Goal: Task Accomplishment & Management: Use online tool/utility

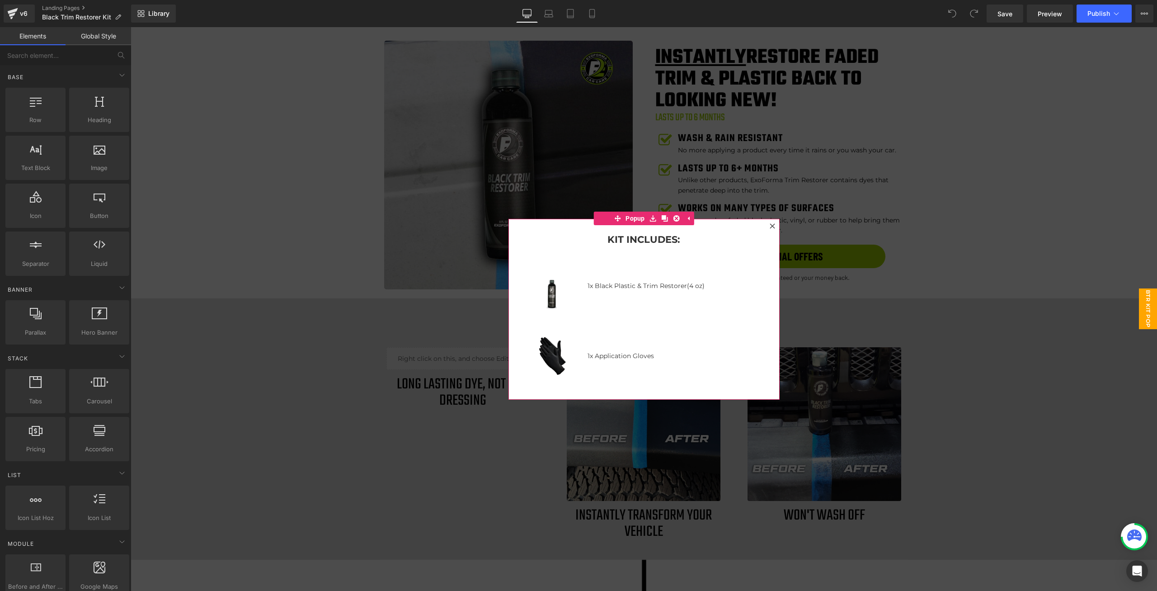
click at [771, 227] on div at bounding box center [772, 225] width 11 height 11
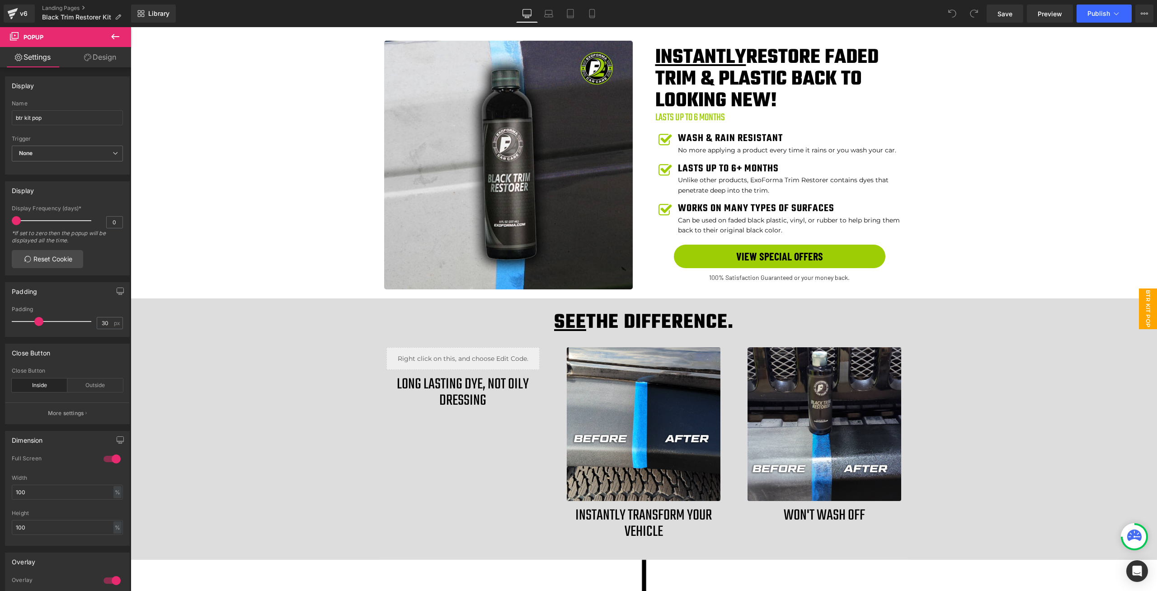
click at [1139, 309] on span "btr kit pop" at bounding box center [1148, 308] width 18 height 41
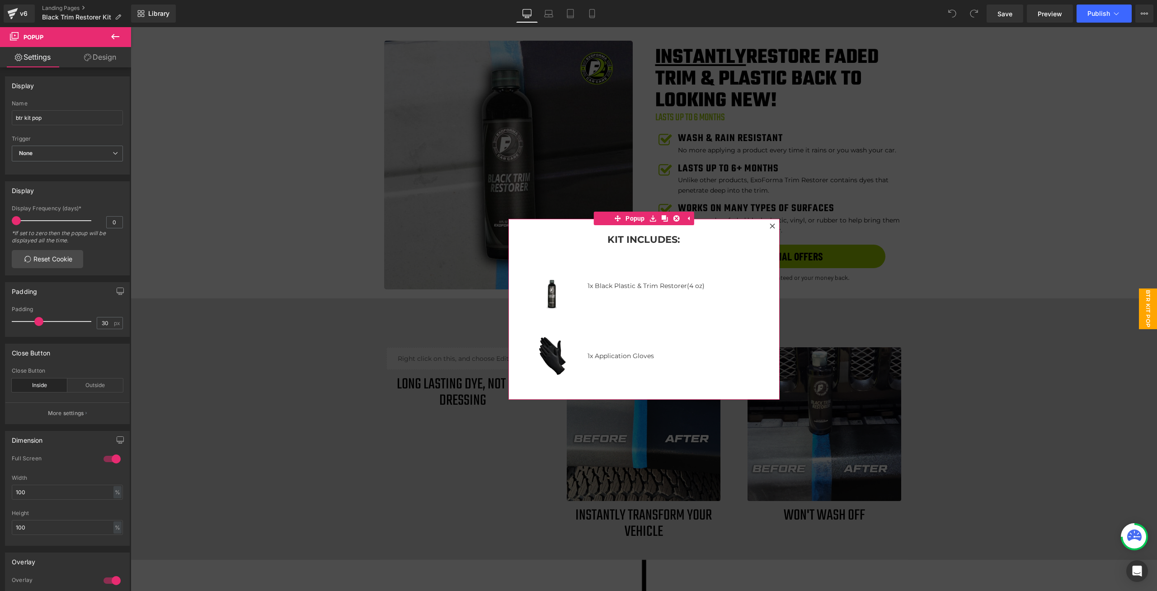
click at [773, 230] on div at bounding box center [772, 225] width 11 height 11
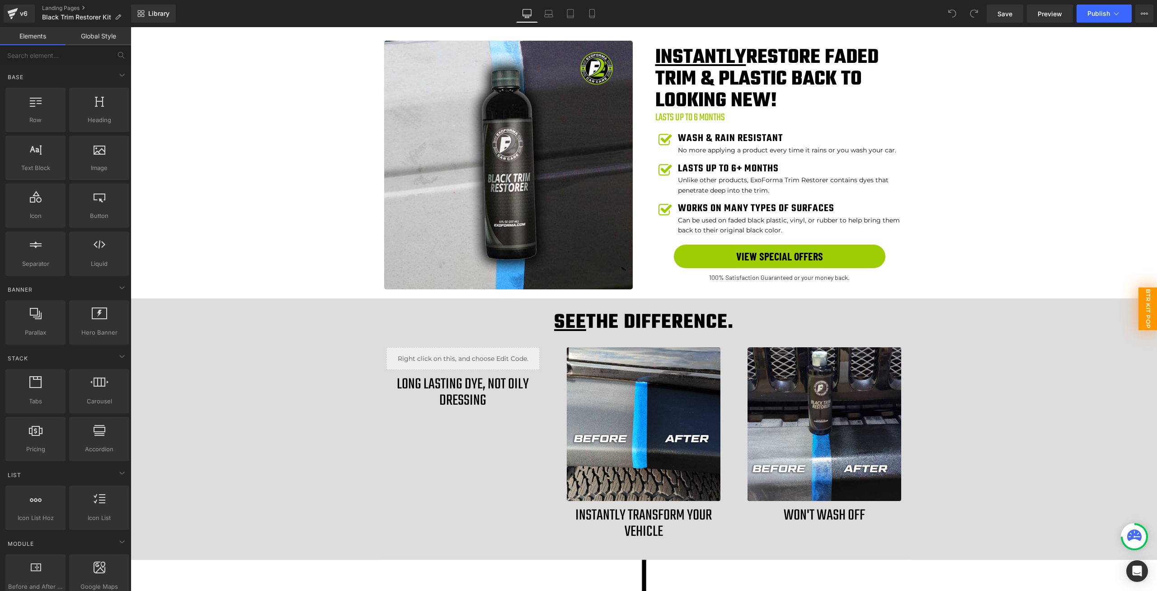
click at [1145, 306] on span "btr kit pop" at bounding box center [1147, 308] width 19 height 43
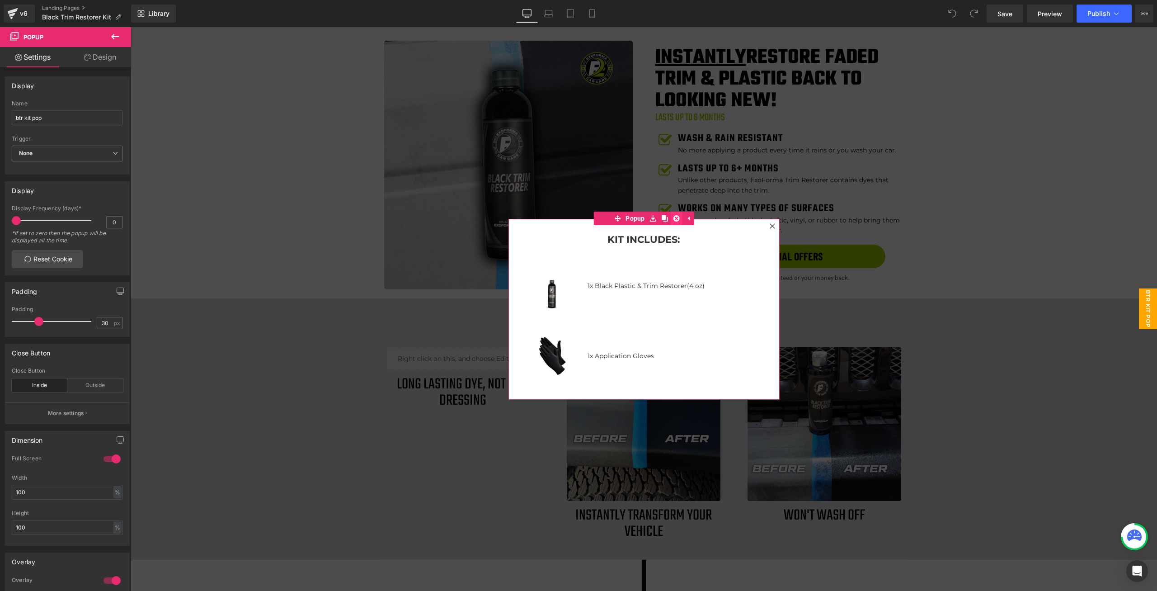
click at [673, 218] on icon at bounding box center [676, 218] width 6 height 6
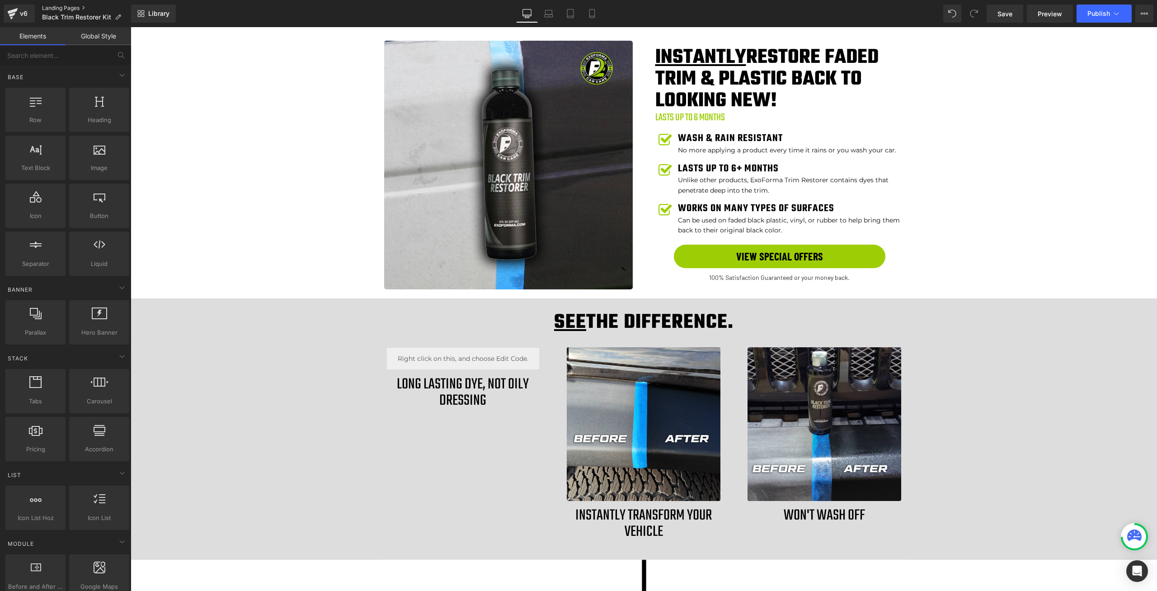
click at [75, 9] on link "Landing Pages" at bounding box center [86, 8] width 89 height 7
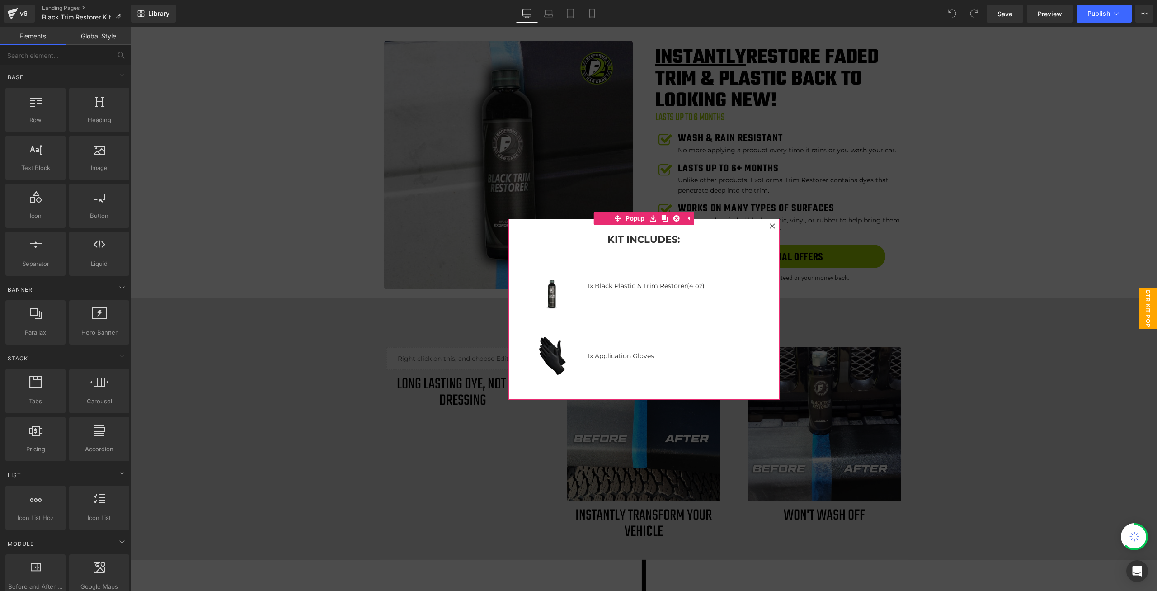
click at [769, 227] on icon at bounding box center [771, 225] width 5 height 5
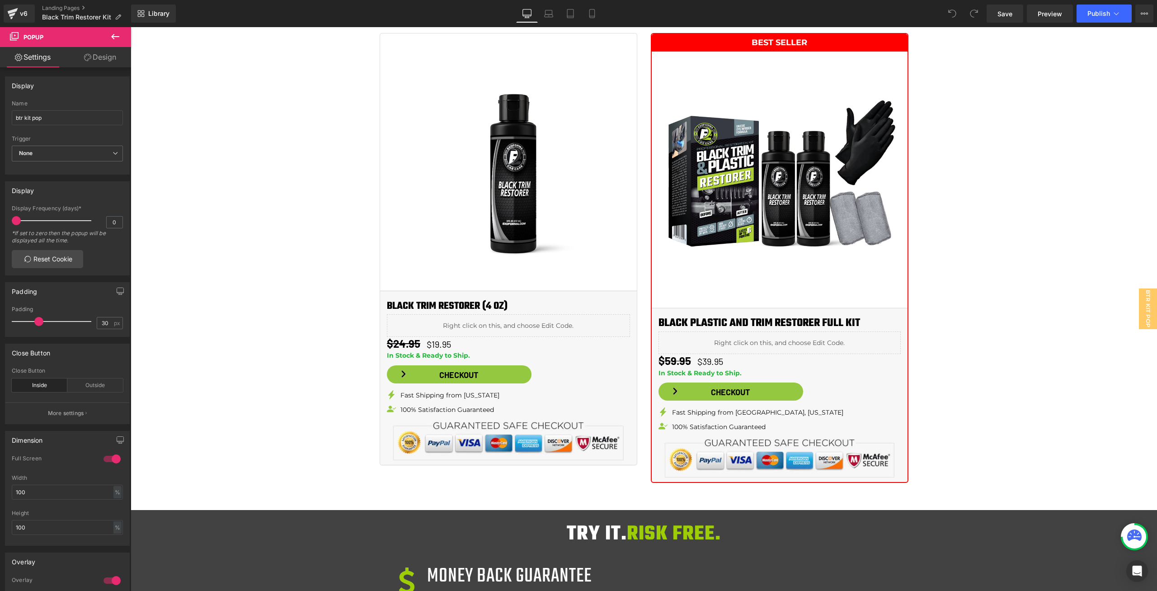
scroll to position [1175, 0]
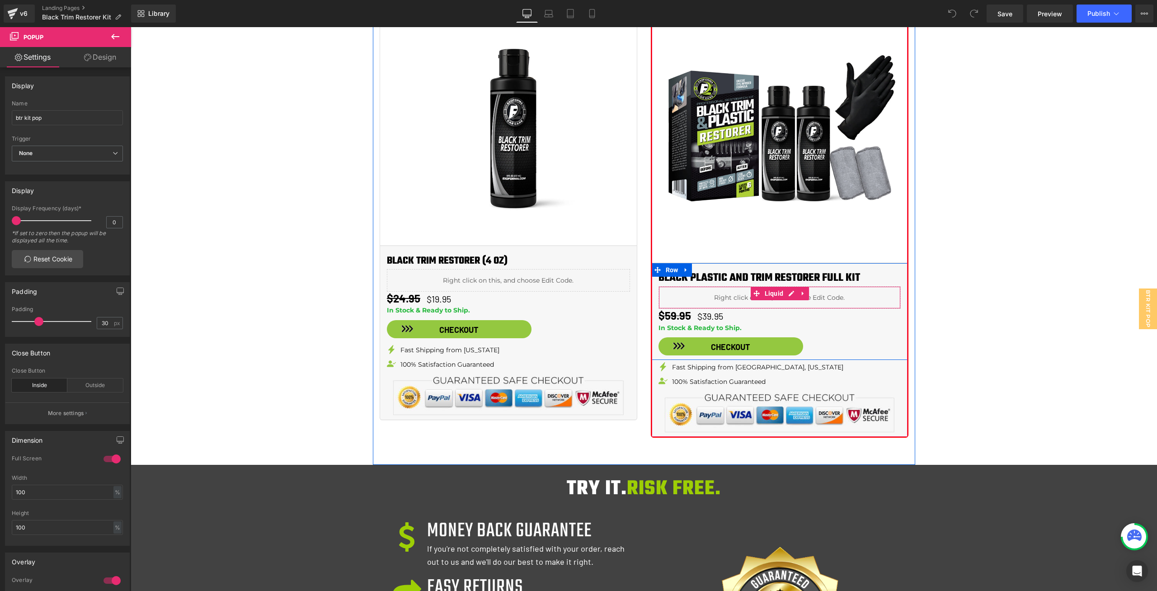
click at [734, 295] on div "Liquid" at bounding box center [779, 297] width 242 height 23
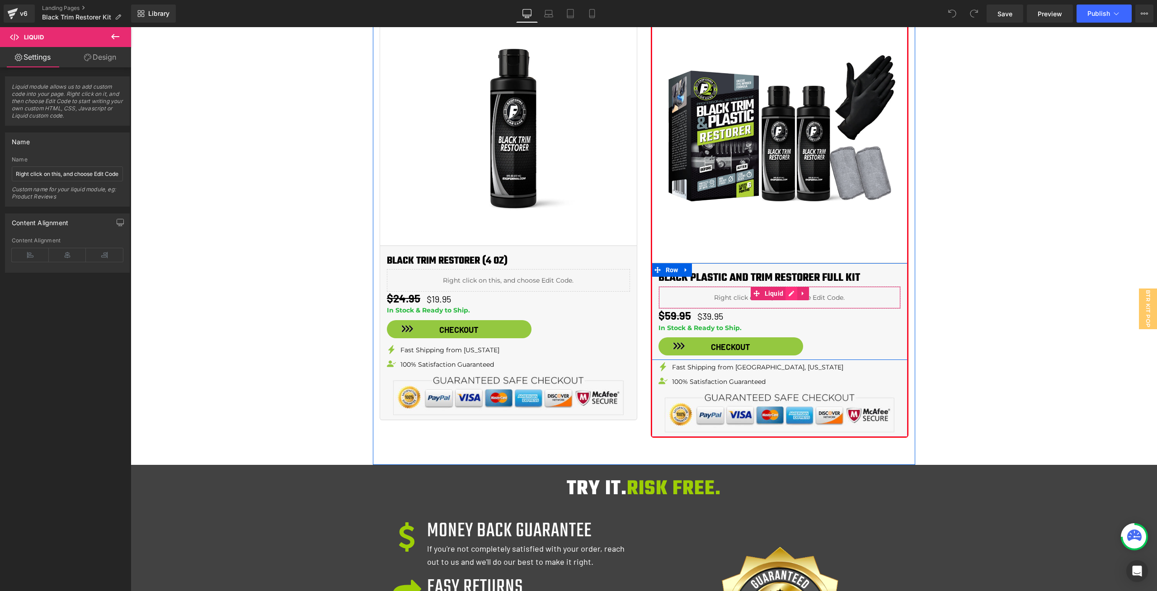
click at [792, 294] on div "Liquid" at bounding box center [779, 297] width 242 height 23
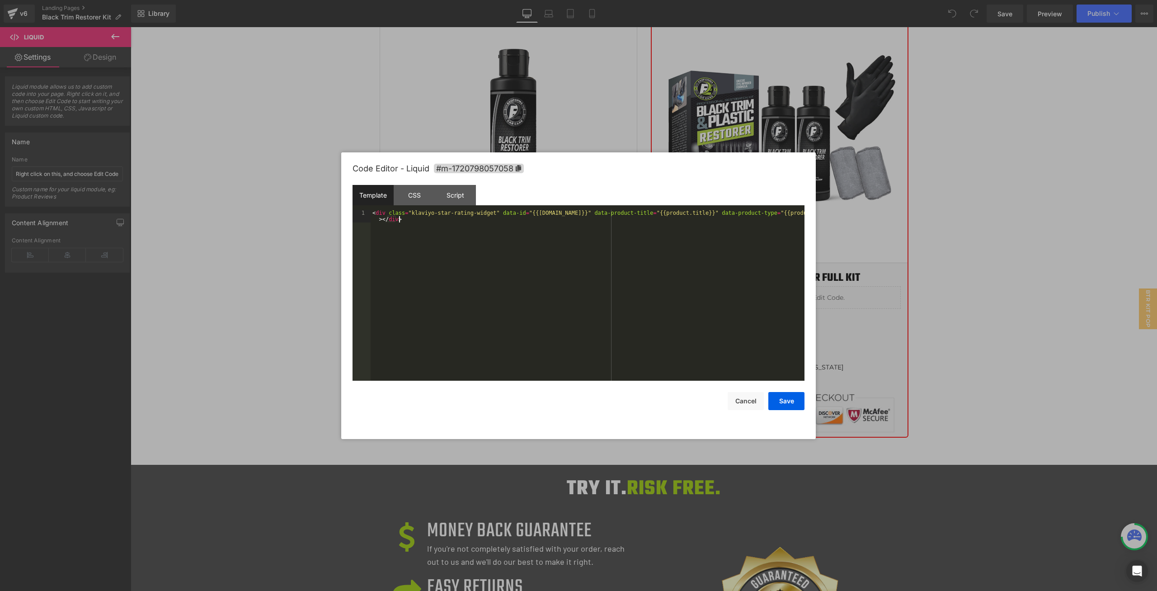
click at [479, 241] on div "< div class = "klaviyo-star-rating-widget" data-id = "{{product.id}}" data-prod…" at bounding box center [587, 308] width 434 height 196
click at [756, 396] on button "Cancel" at bounding box center [745, 401] width 36 height 18
